Goal: Task Accomplishment & Management: Manage account settings

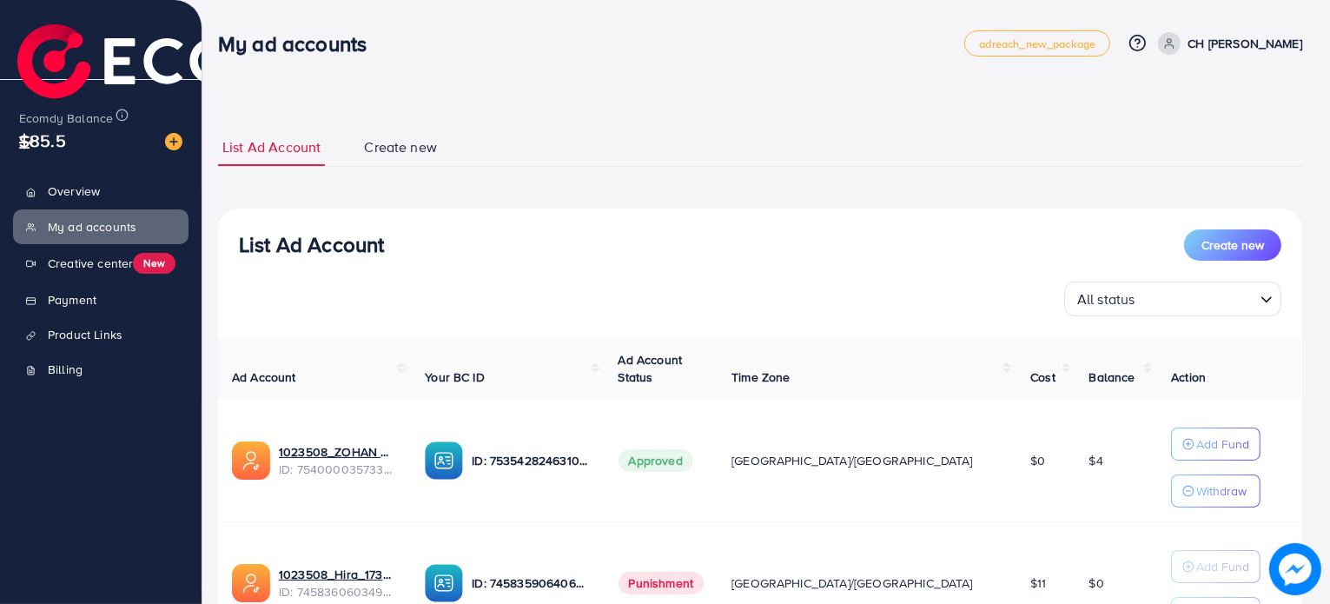
click at [96, 43] on img at bounding box center [207, 68] width 381 height 88
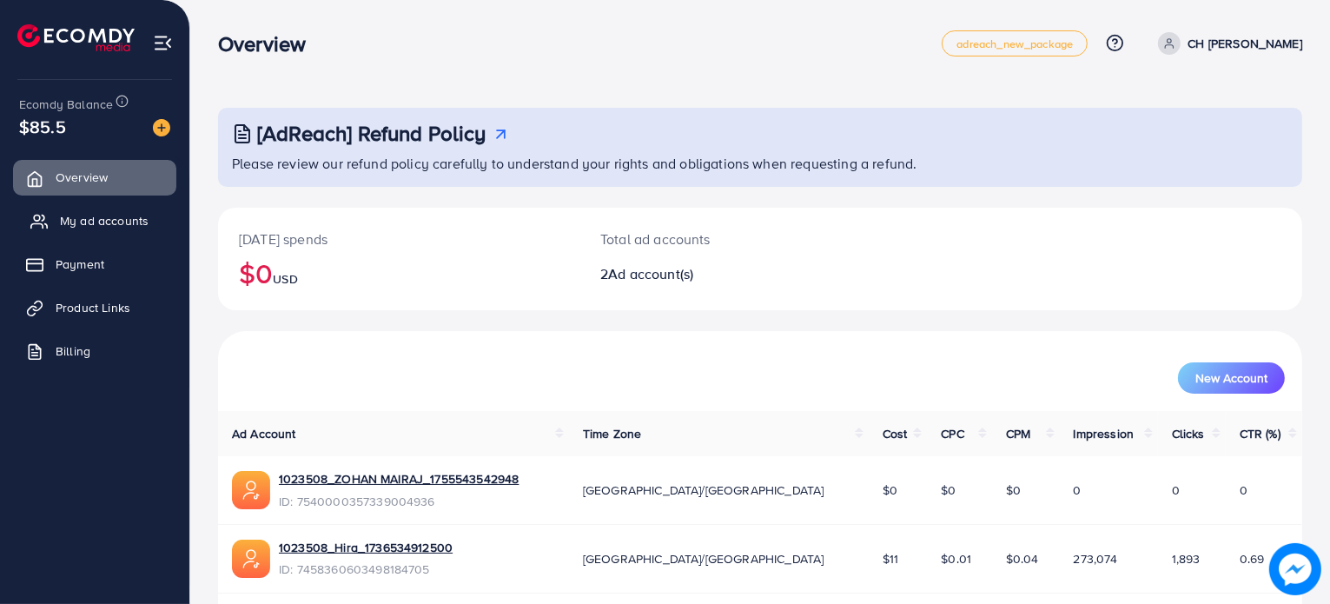
click at [140, 228] on span "My ad accounts" at bounding box center [104, 220] width 89 height 17
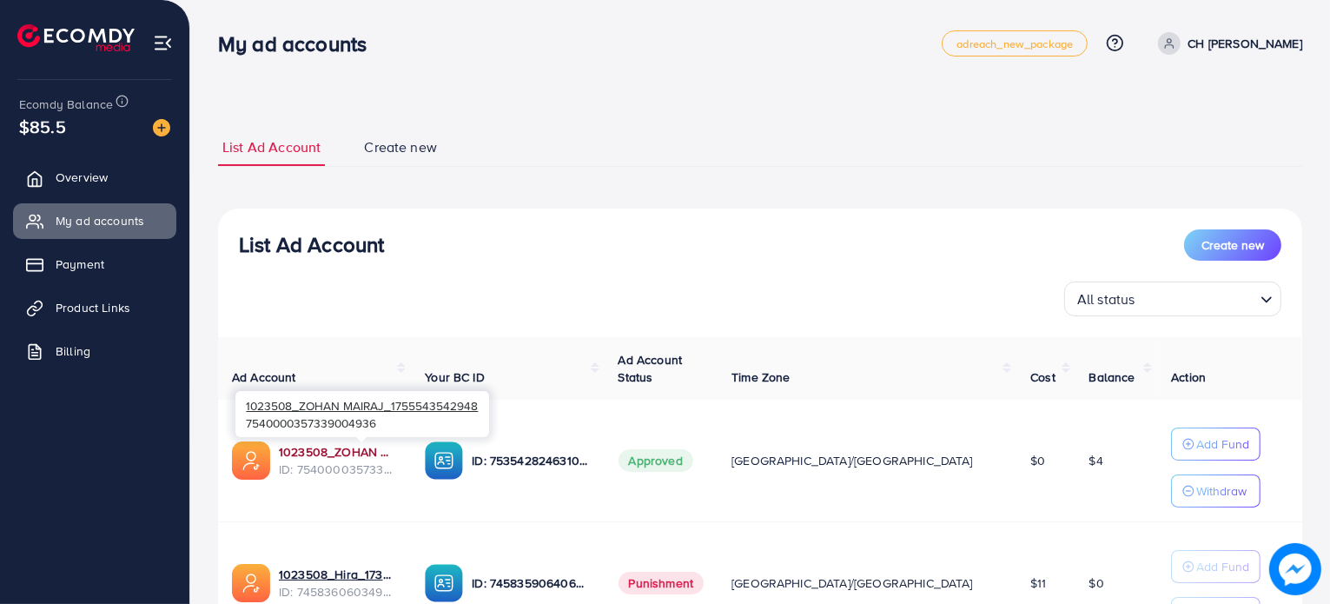
click at [397, 447] on link "1023508_ZOHAN MAIRAJ_1755543542948" at bounding box center [338, 451] width 118 height 17
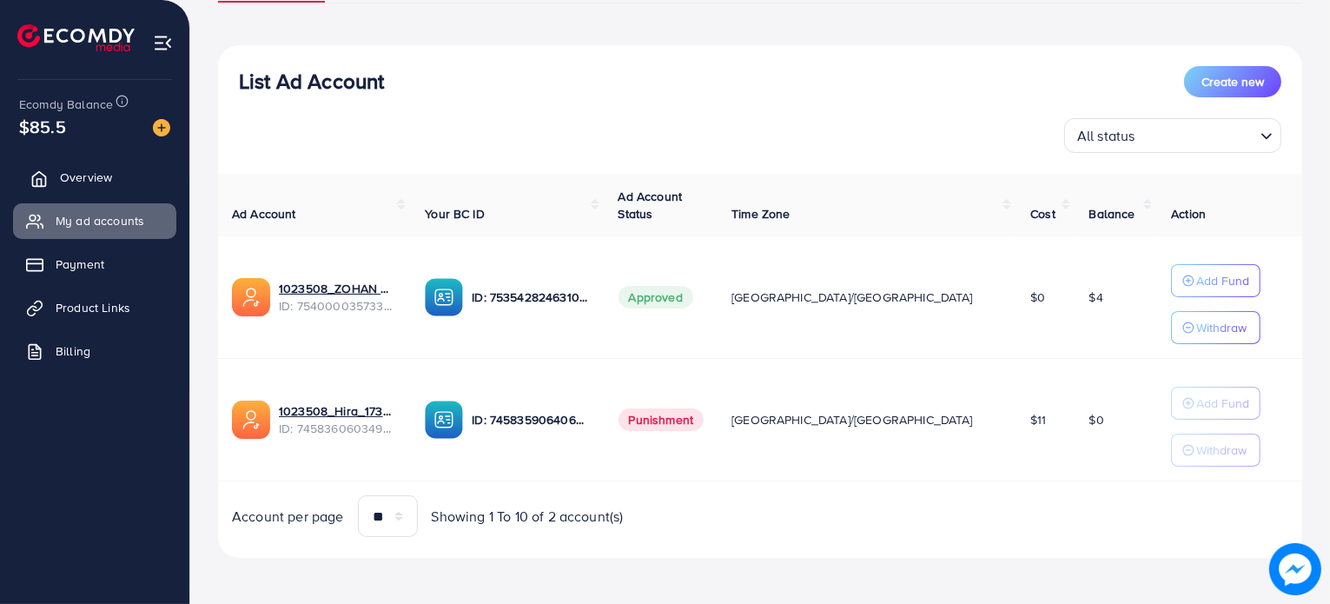
click at [112, 189] on link "Overview" at bounding box center [94, 177] width 163 height 35
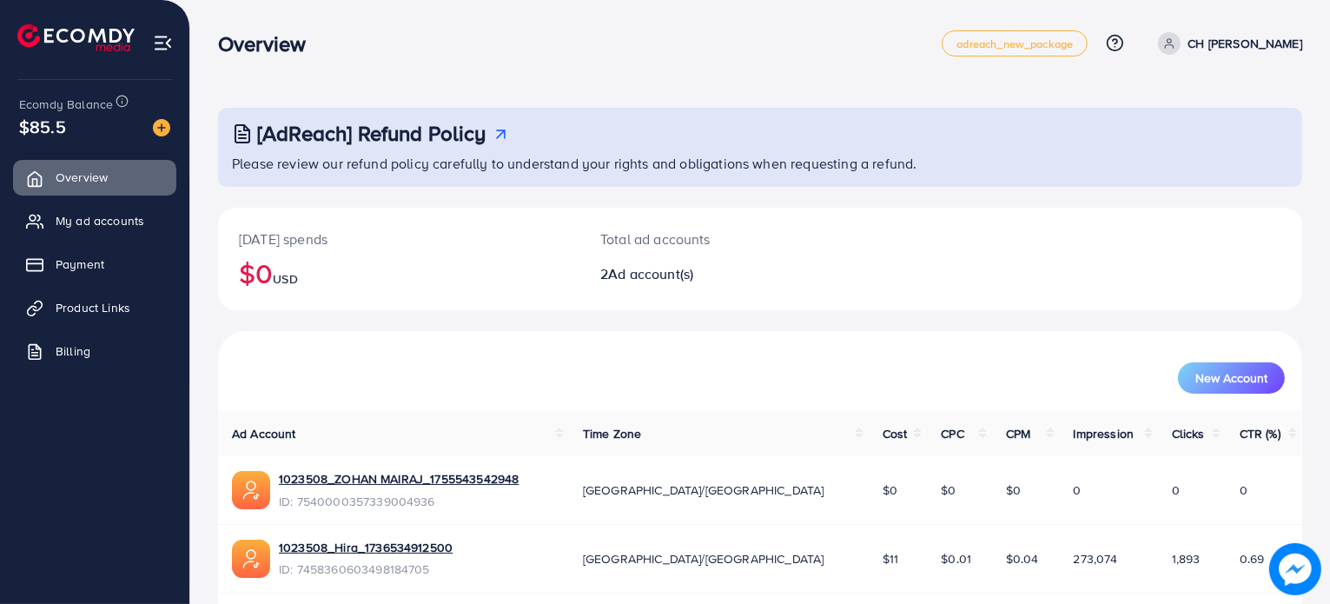
scroll to position [62, 0]
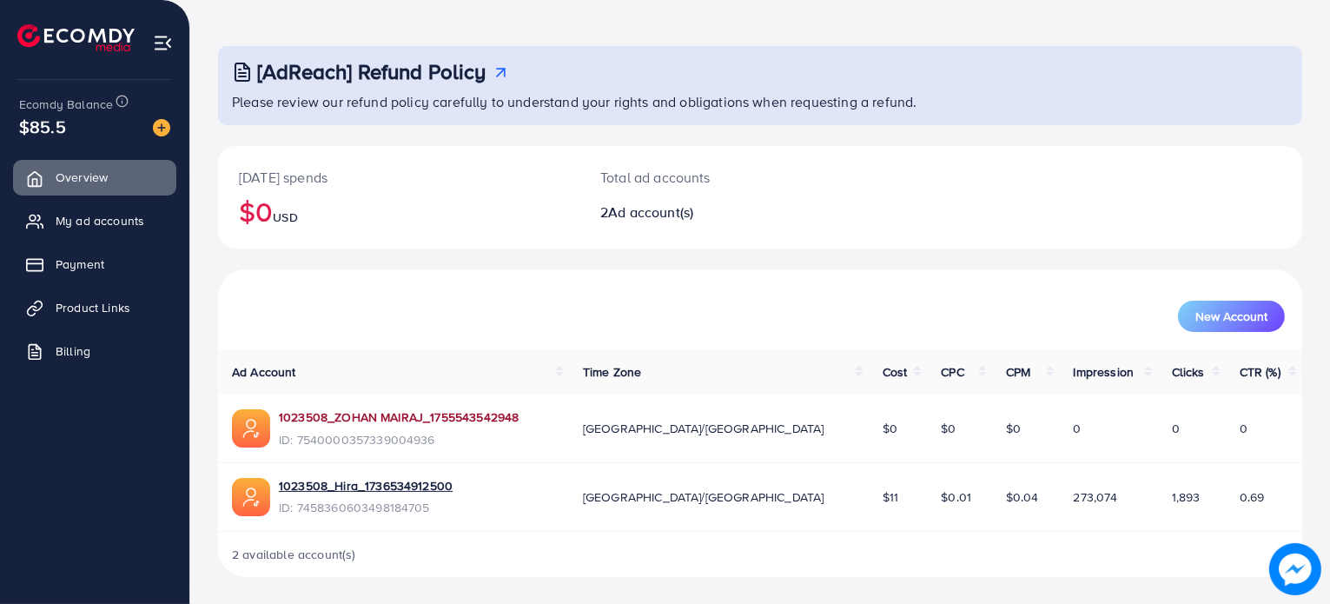
click at [426, 418] on link "1023508_ZOHAN MAIRAJ_1755543542948" at bounding box center [399, 416] width 240 height 17
click at [112, 225] on span "My ad accounts" at bounding box center [104, 220] width 89 height 17
